Goal: Information Seeking & Learning: Learn about a topic

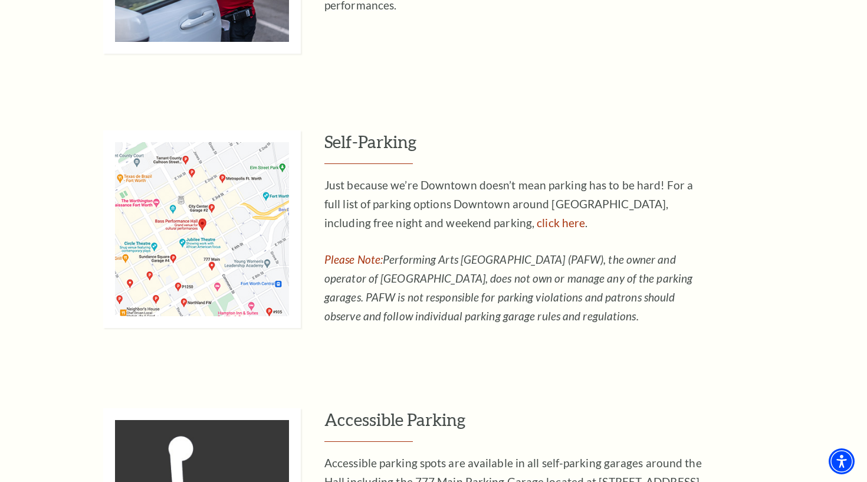
scroll to position [735, 0]
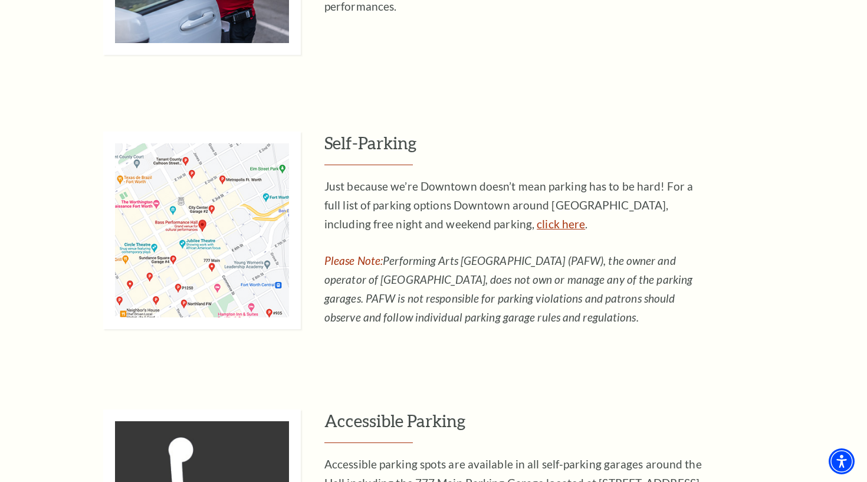
click at [537, 222] on link "click here" at bounding box center [561, 224] width 48 height 14
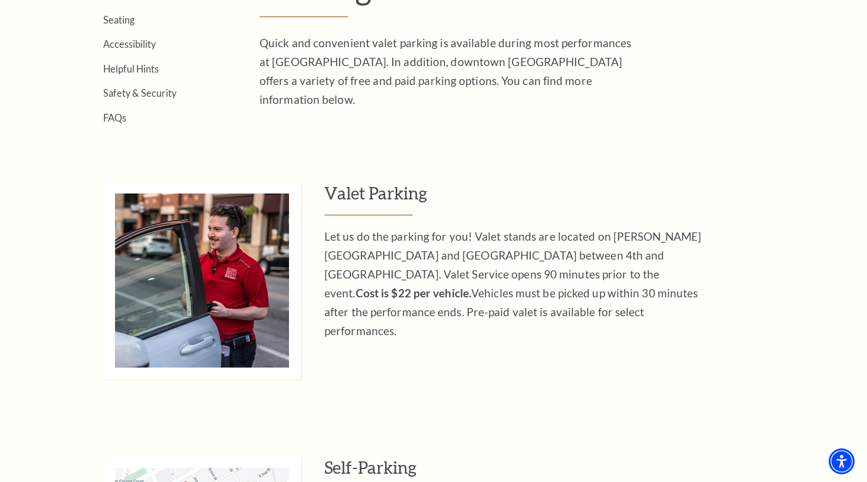
scroll to position [396, 0]
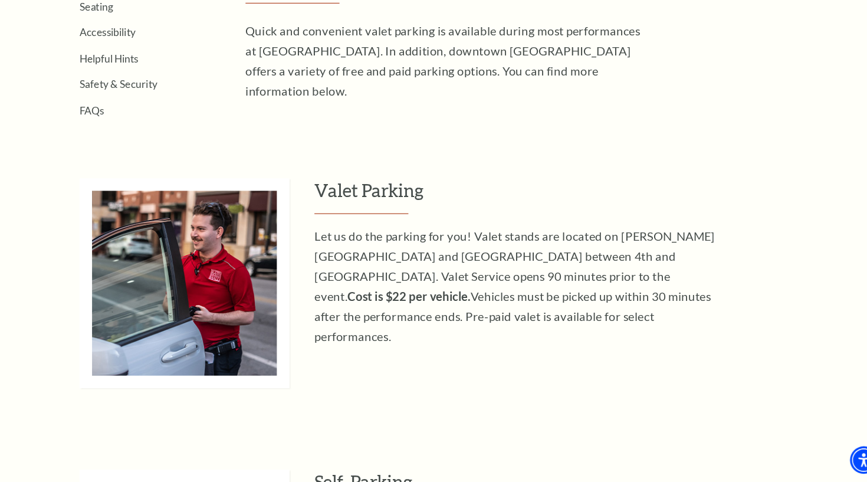
drag, startPoint x: 540, startPoint y: 273, endPoint x: 540, endPoint y: 290, distance: 17.7
click at [540, 290] on p "Let us do the parking for you! Valet stands are located on Calhoun Street and C…" at bounding box center [517, 297] width 384 height 113
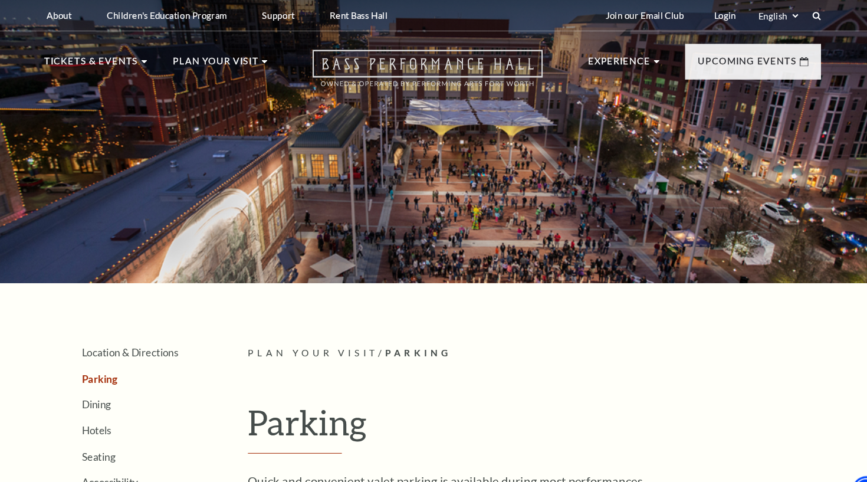
scroll to position [0, 0]
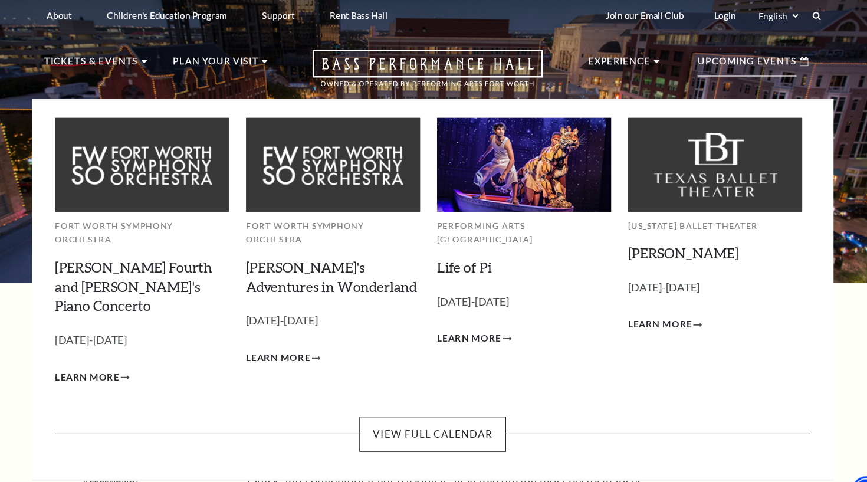
click at [691, 65] on p "Upcoming Events" at bounding box center [729, 61] width 93 height 21
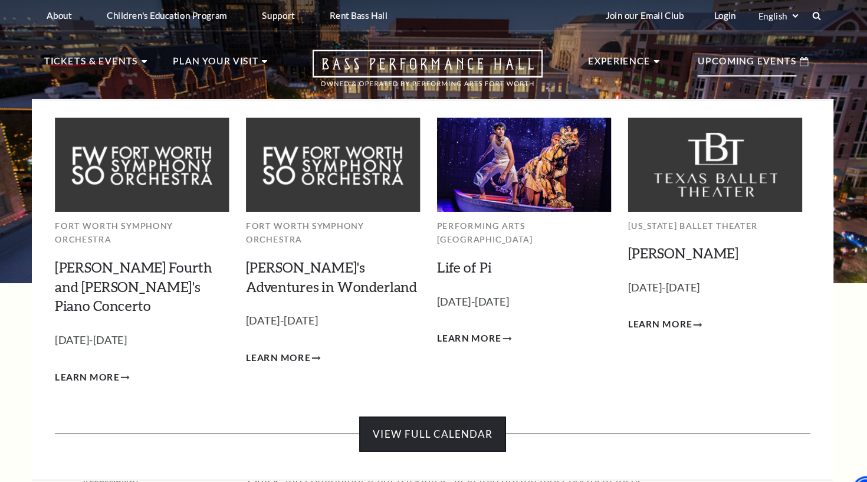
click at [424, 392] on link "View Full Calendar" at bounding box center [433, 408] width 137 height 33
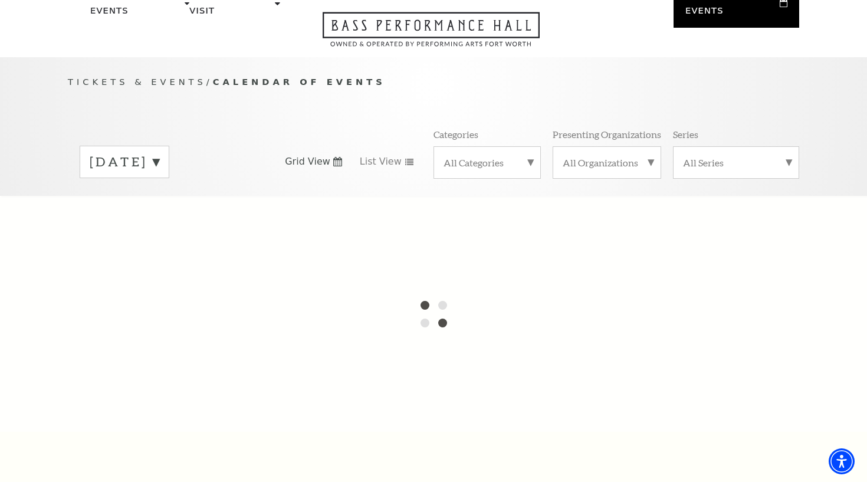
scroll to position [65, 0]
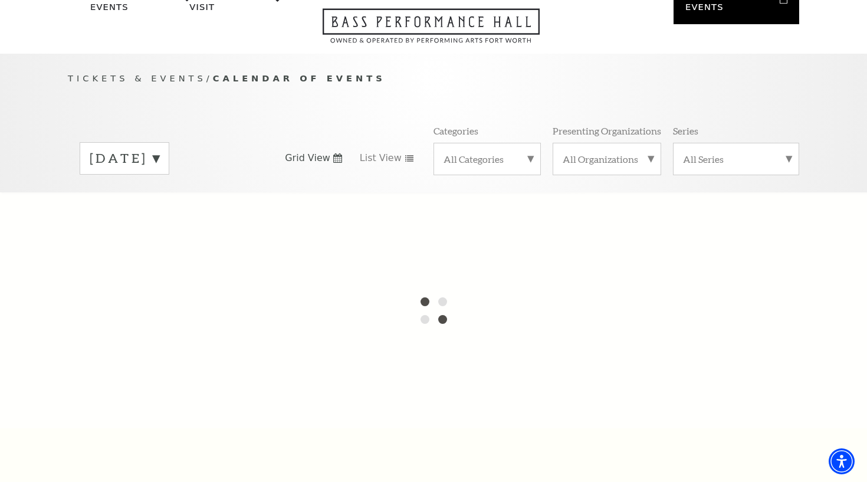
click at [159, 149] on label "[DATE]" at bounding box center [125, 158] width 70 height 18
click at [297, 198] on div at bounding box center [433, 310] width 867 height 236
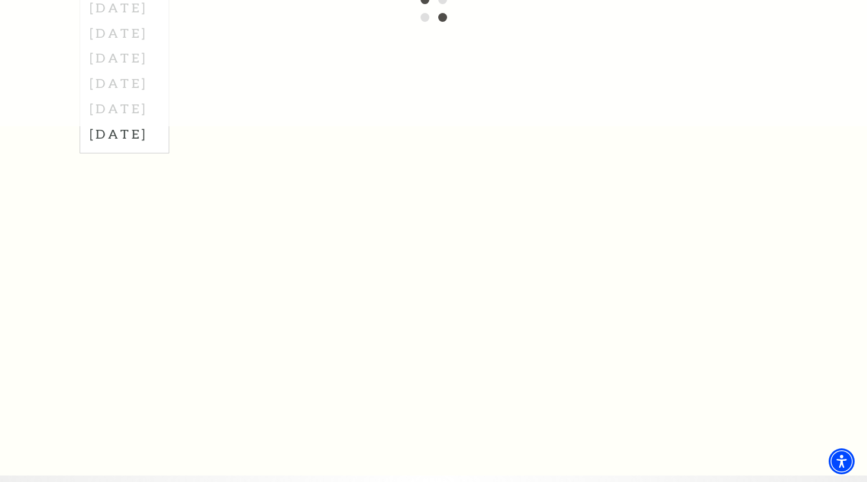
scroll to position [651, 0]
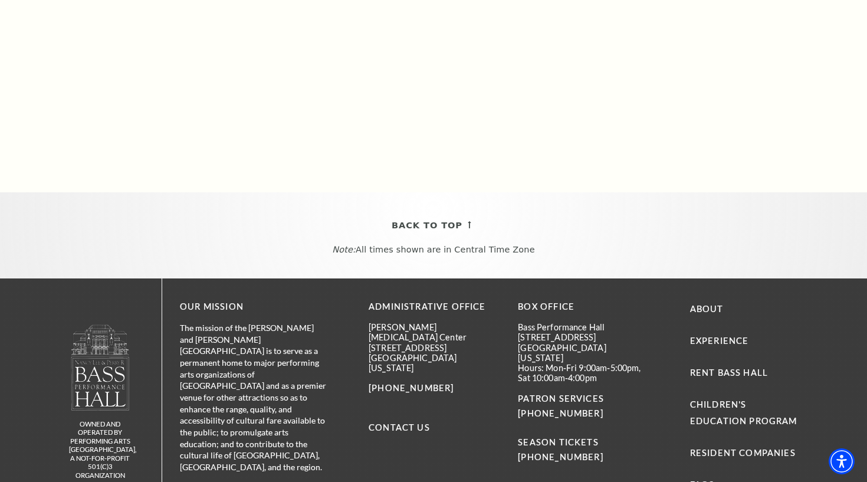
click at [307, 147] on div "[DATE] [DATE] [DATE] [DATE] [DATE] [DATE] [DATE] [DATE] 1 2 3 4 5 6 7 8 9 10 11…" at bounding box center [433, 23] width 867 height 338
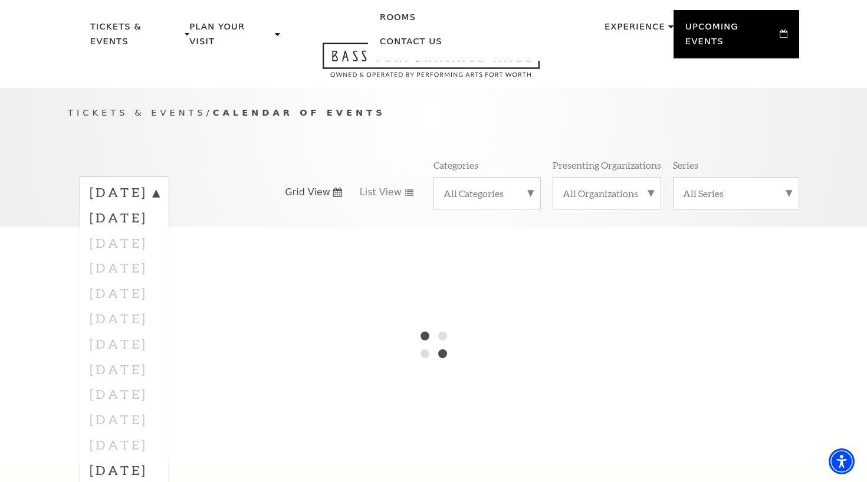
scroll to position [4, 0]
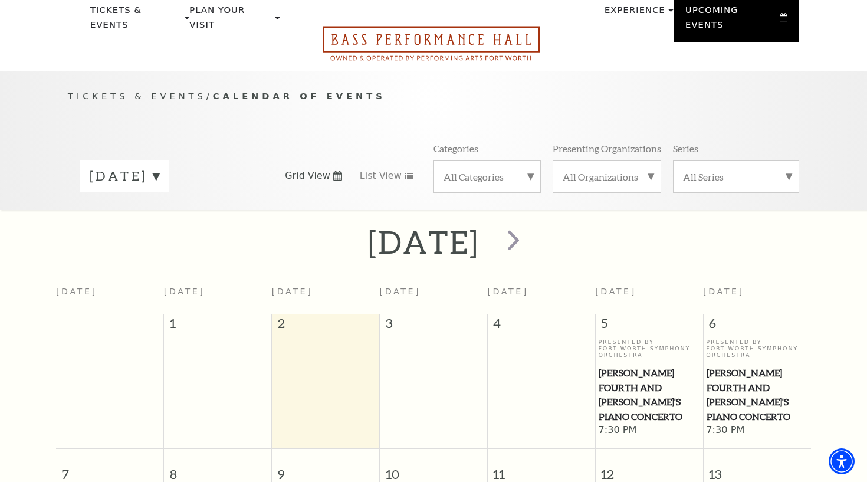
scroll to position [104, 0]
